Goal: Use online tool/utility: Utilize a website feature to perform a specific function

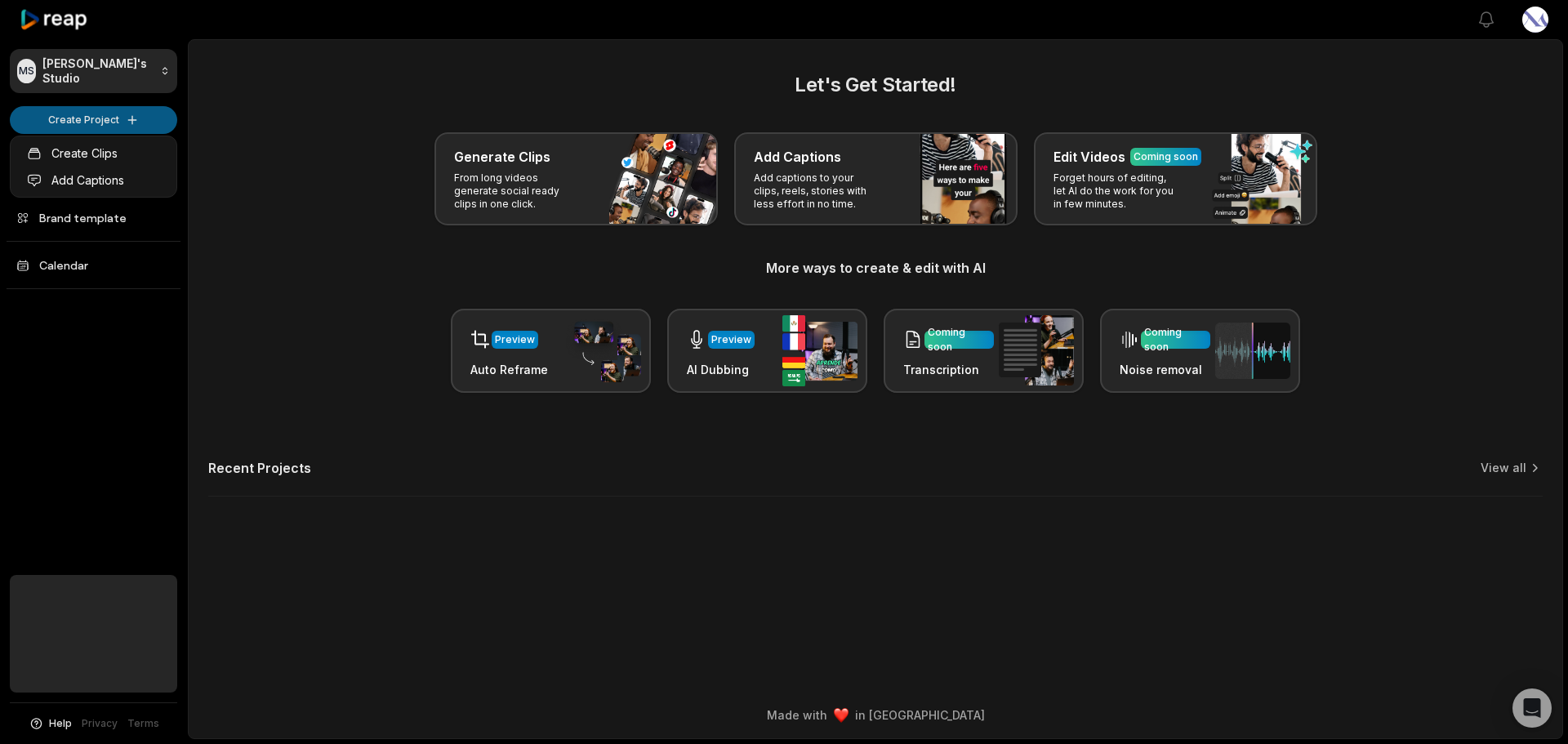
click at [107, 123] on html "MS Matt's Studio Create Project Home Projects Brand template Calendar Help Priv…" at bounding box center [784, 372] width 1568 height 744
click at [83, 157] on link "Create Clips" at bounding box center [93, 153] width 159 height 27
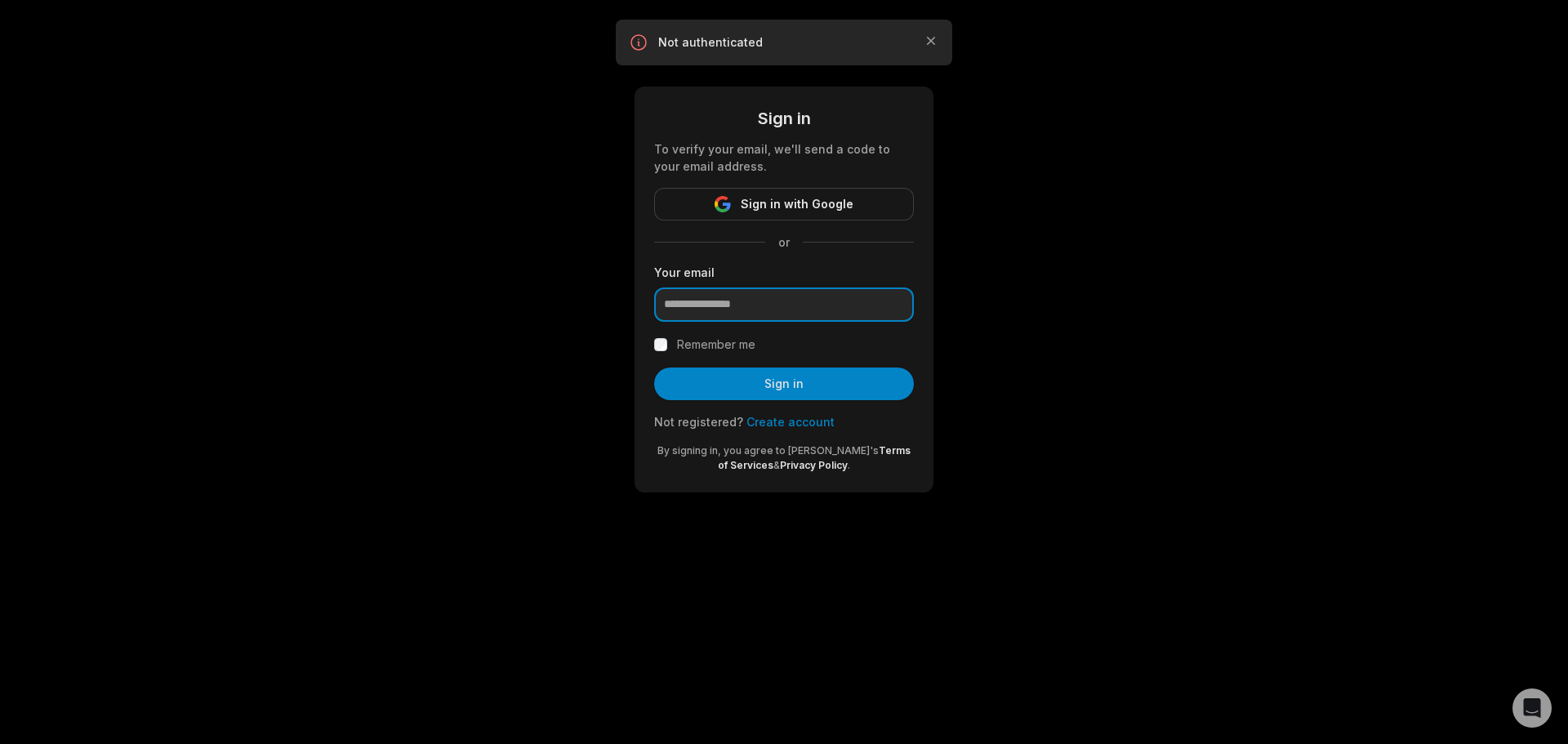
click at [717, 309] on input "email" at bounding box center [784, 304] width 260 height 34
type input "**********"
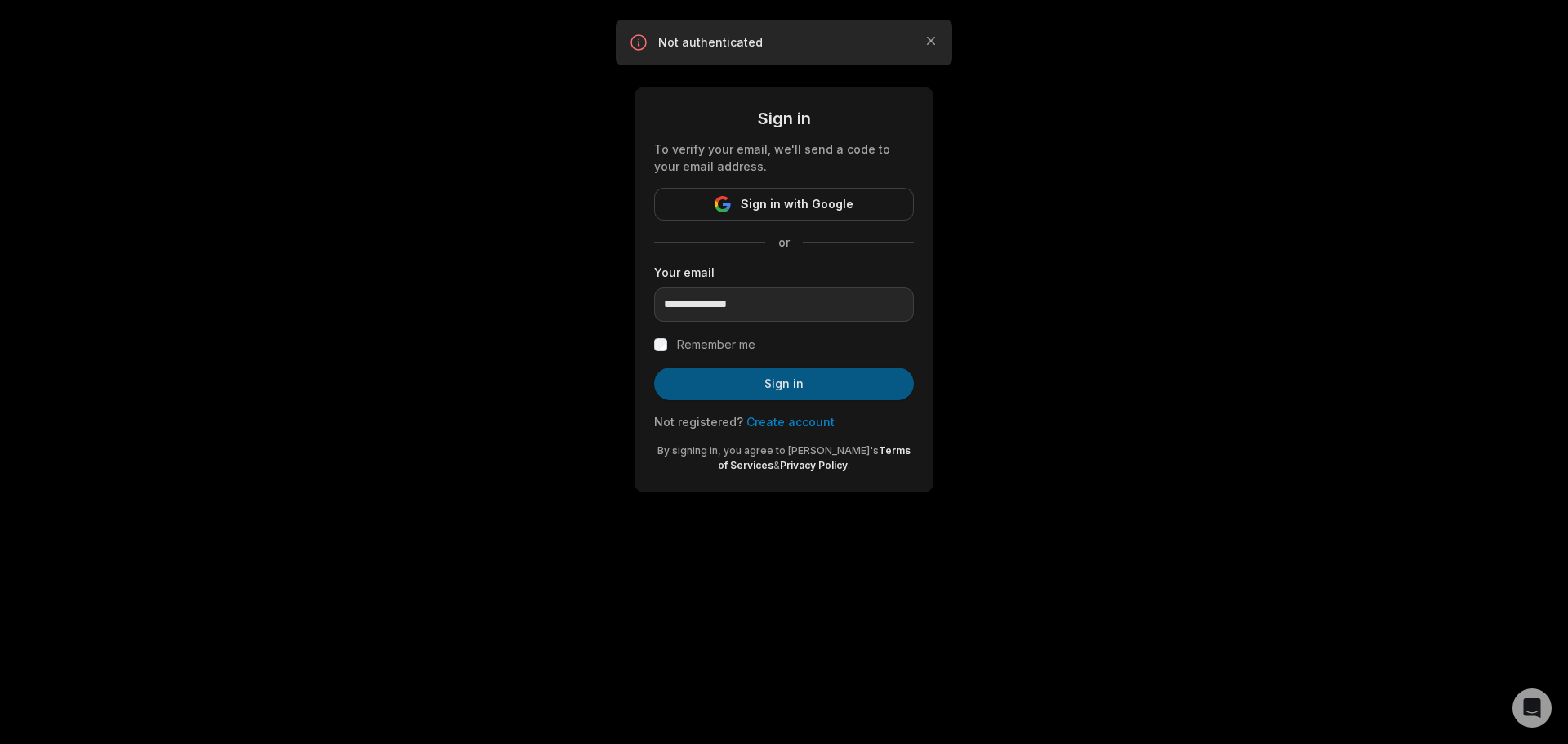
click at [815, 387] on button "Sign in" at bounding box center [784, 383] width 260 height 32
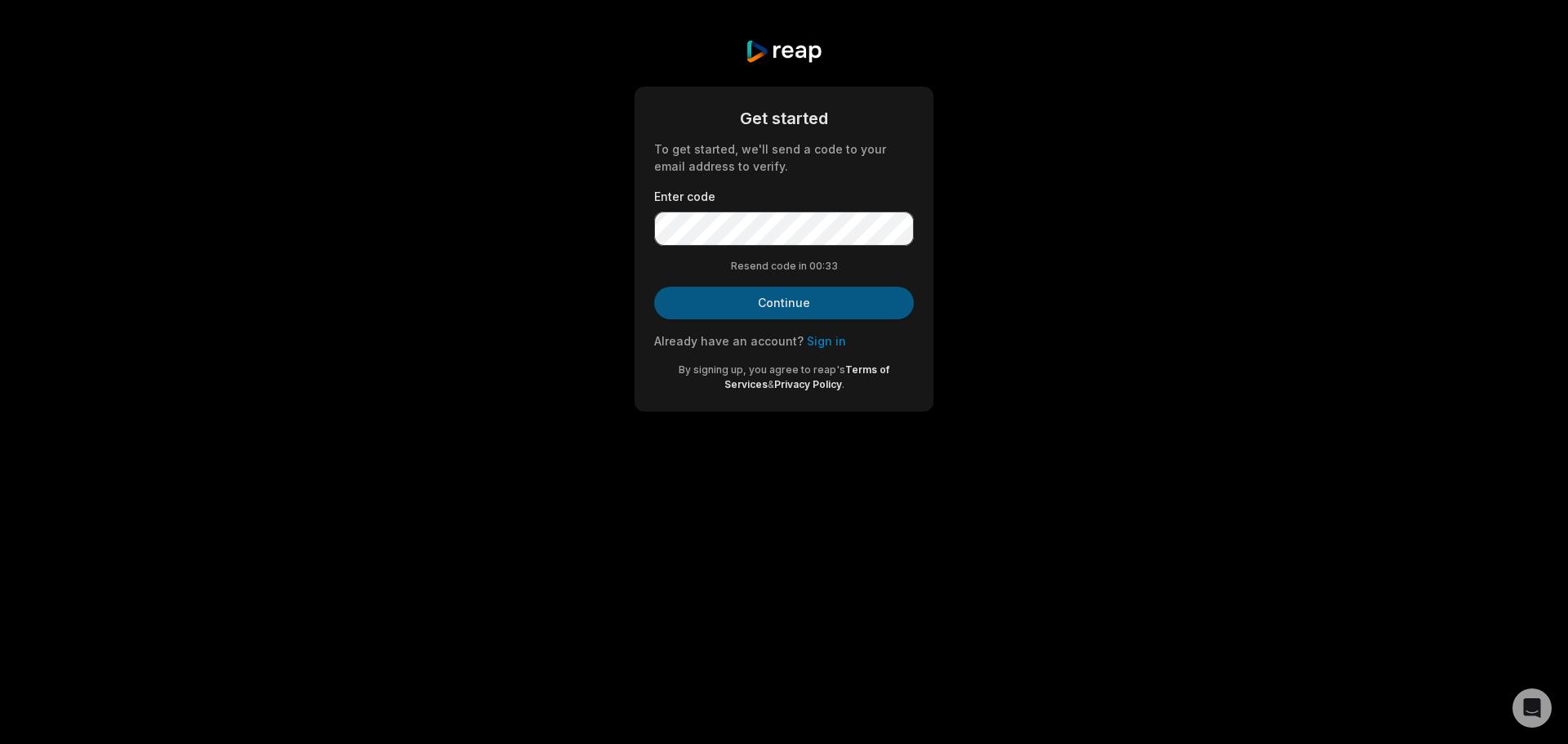
click at [726, 302] on button "Continue" at bounding box center [784, 302] width 260 height 32
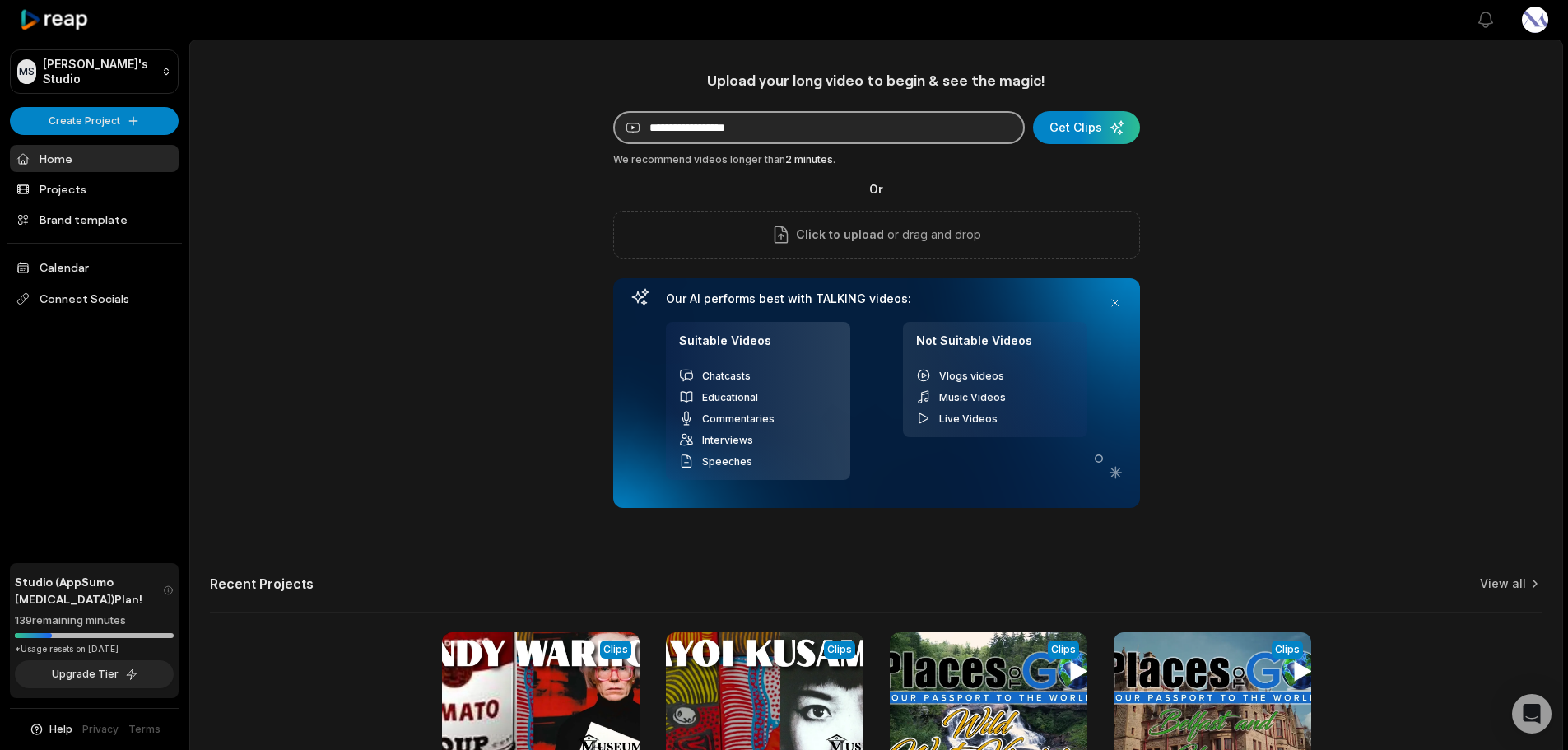
click at [931, 123] on input at bounding box center [818, 127] width 411 height 33
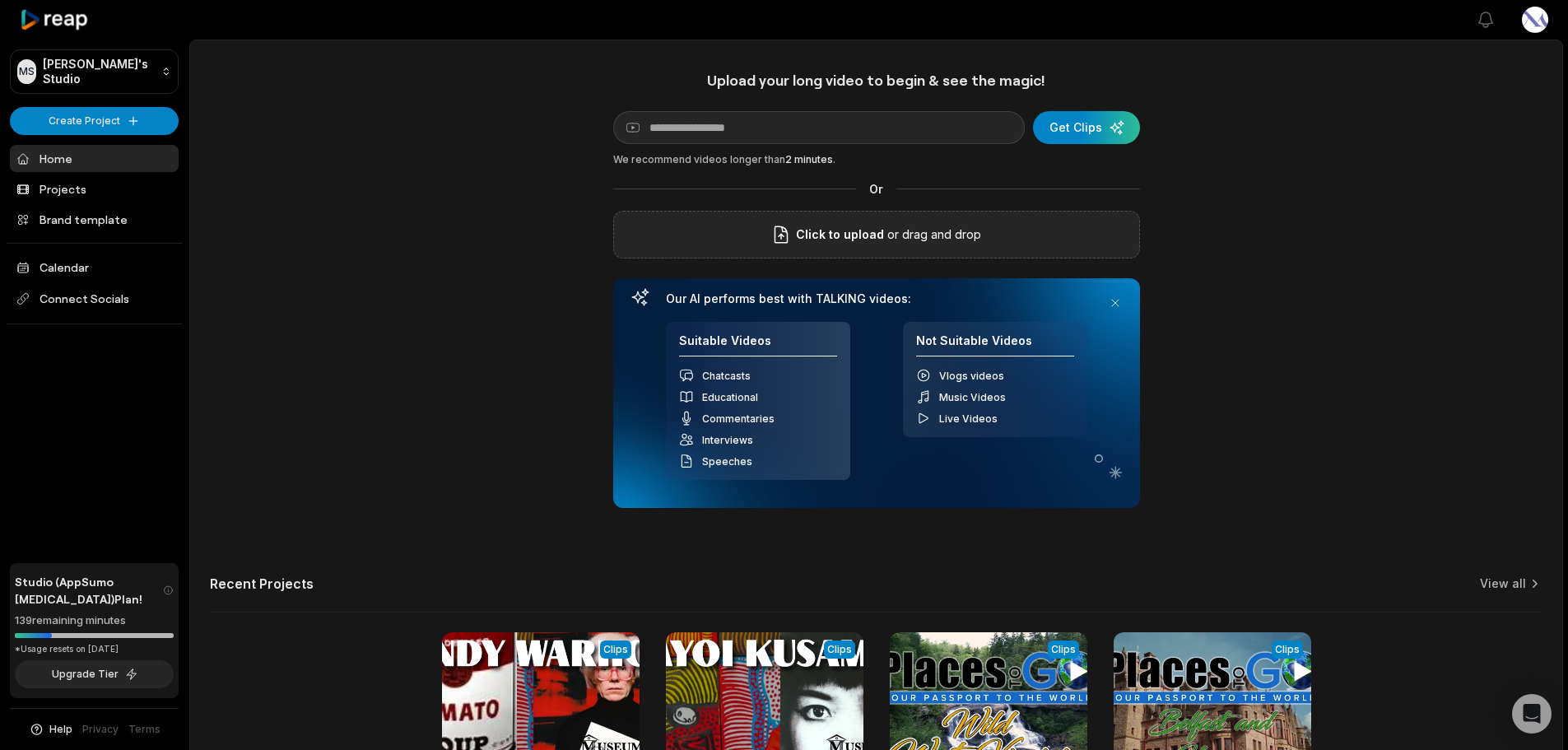
click at [856, 242] on span "Click to upload" at bounding box center [839, 235] width 88 height 20
click at [0, 0] on input "Click to upload" at bounding box center [0, 0] width 0 height 0
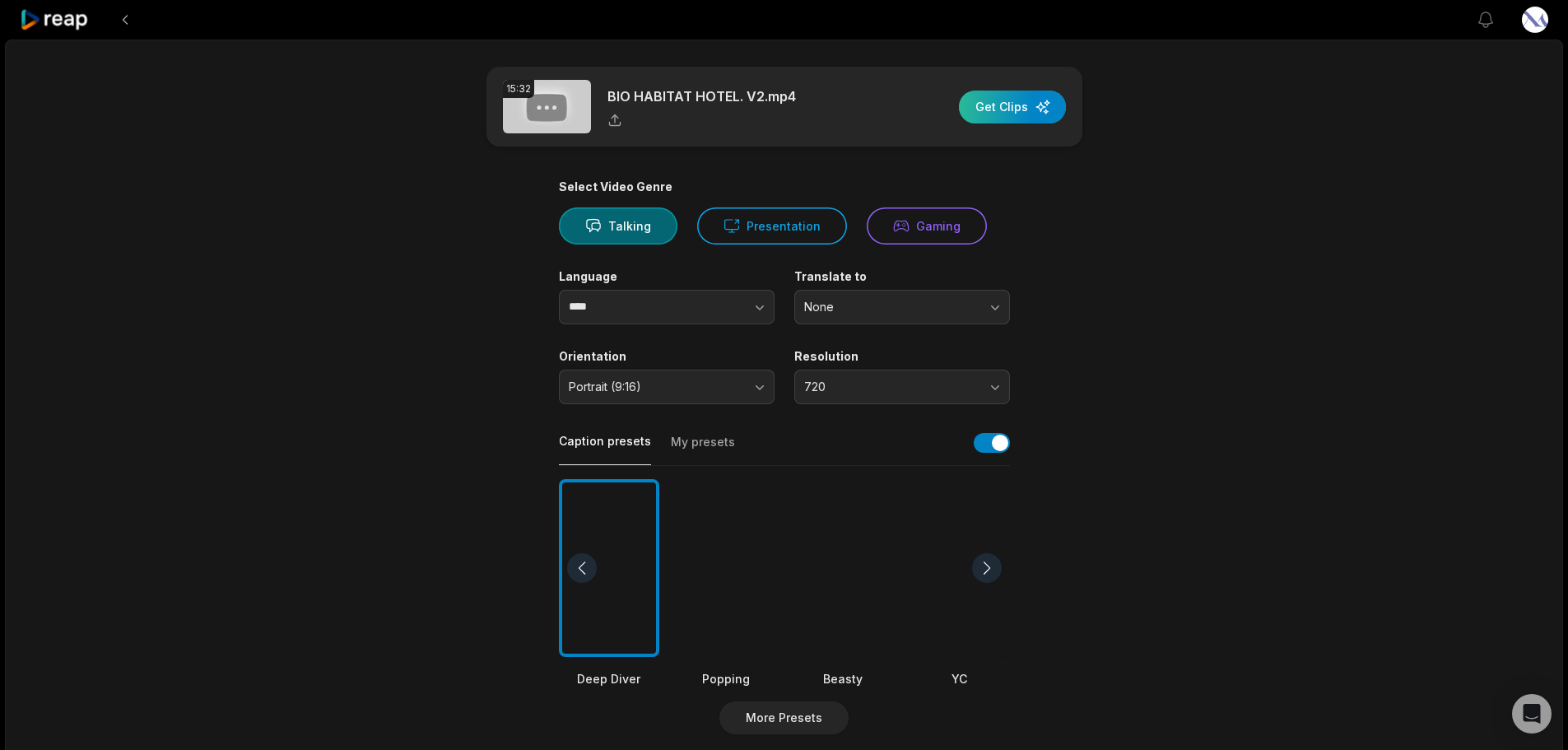
click at [1001, 108] on div "button" at bounding box center [1011, 107] width 107 height 33
